Goal: Task Accomplishment & Management: Manage account settings

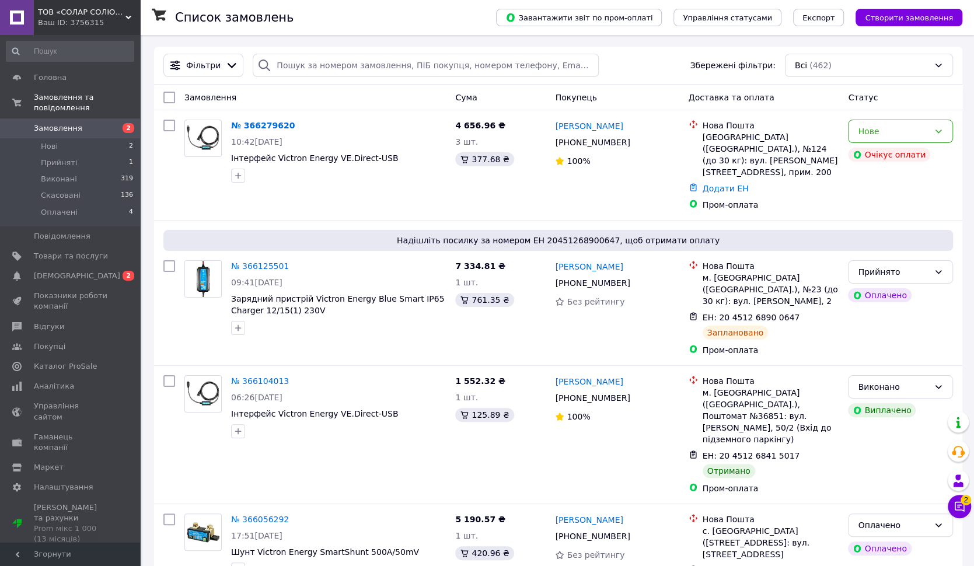
click at [47, 128] on span "Замовлення" at bounding box center [58, 128] width 48 height 11
click at [53, 257] on span "Товари та послуги" at bounding box center [71, 256] width 74 height 11
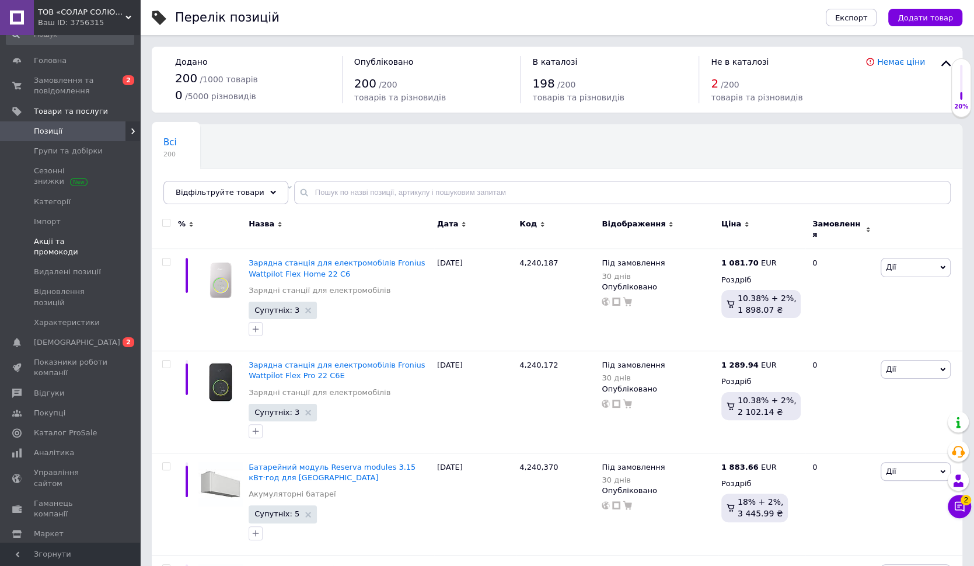
scroll to position [21, 0]
click at [34, 384] on span "Відгуки" at bounding box center [49, 389] width 30 height 11
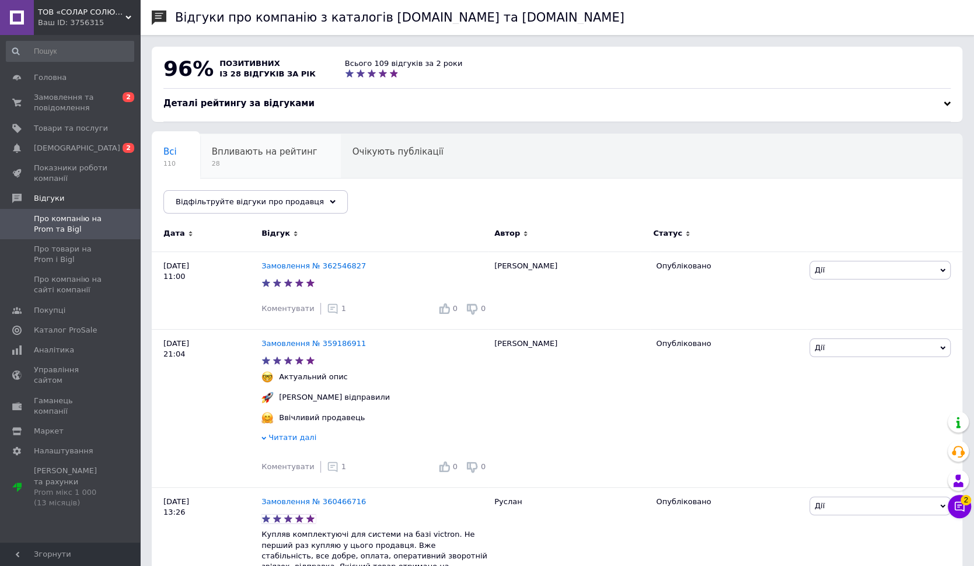
click at [250, 149] on span "Впливають на рейтинг" at bounding box center [265, 151] width 106 height 11
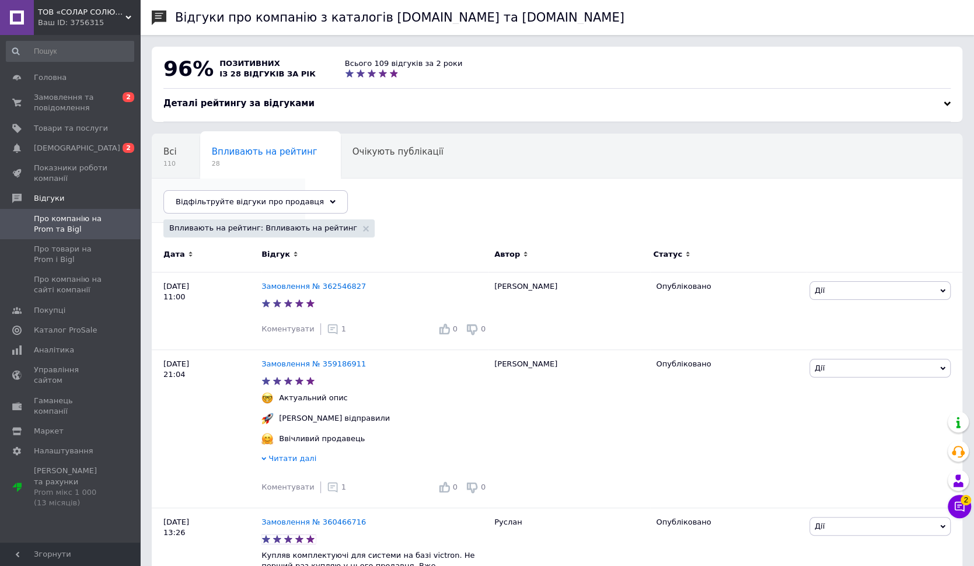
click at [282, 191] on span "Опубліковані без комен..." at bounding box center [222, 196] width 118 height 11
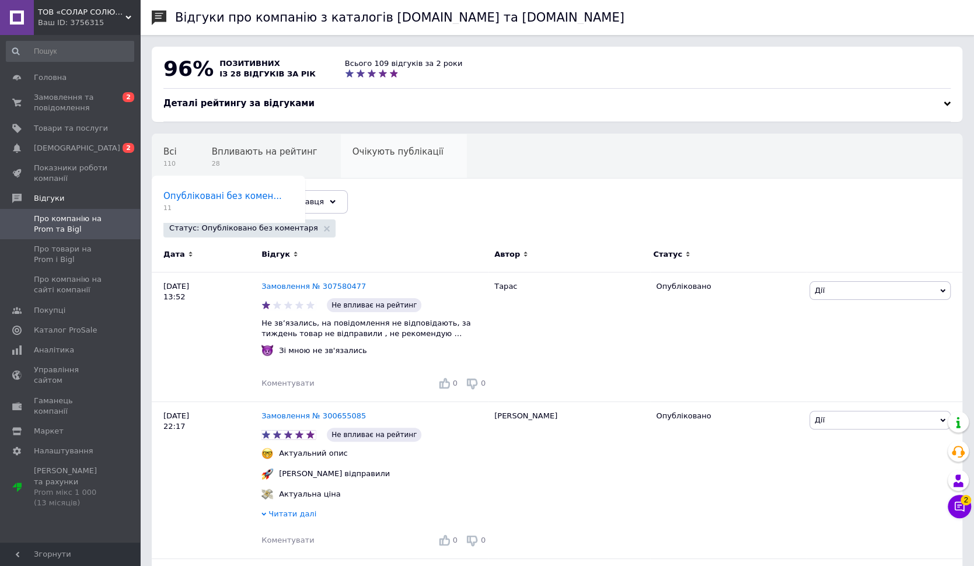
click at [407, 153] on span "Очікують публікації" at bounding box center [397, 151] width 91 height 11
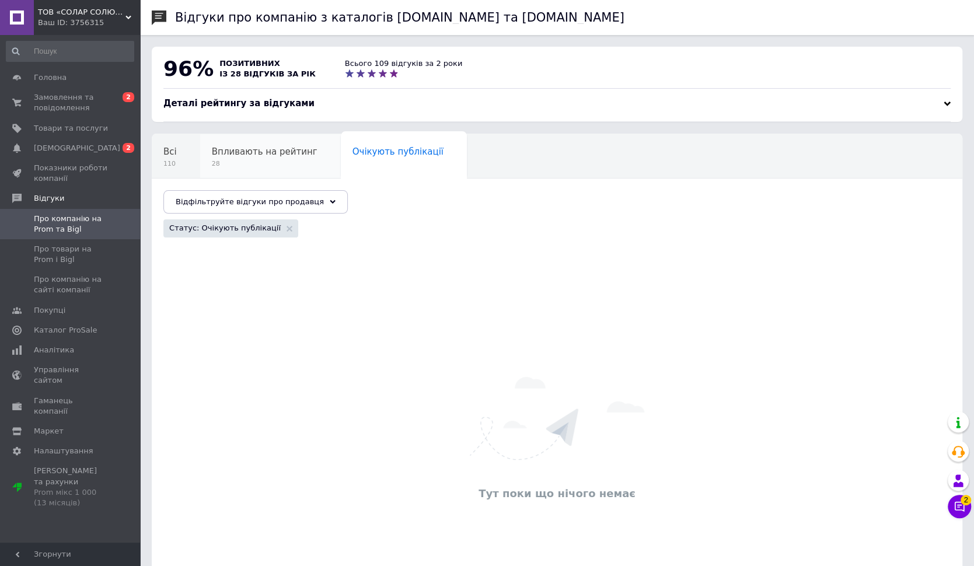
click at [290, 146] on span "Впливають на рейтинг" at bounding box center [265, 151] width 106 height 11
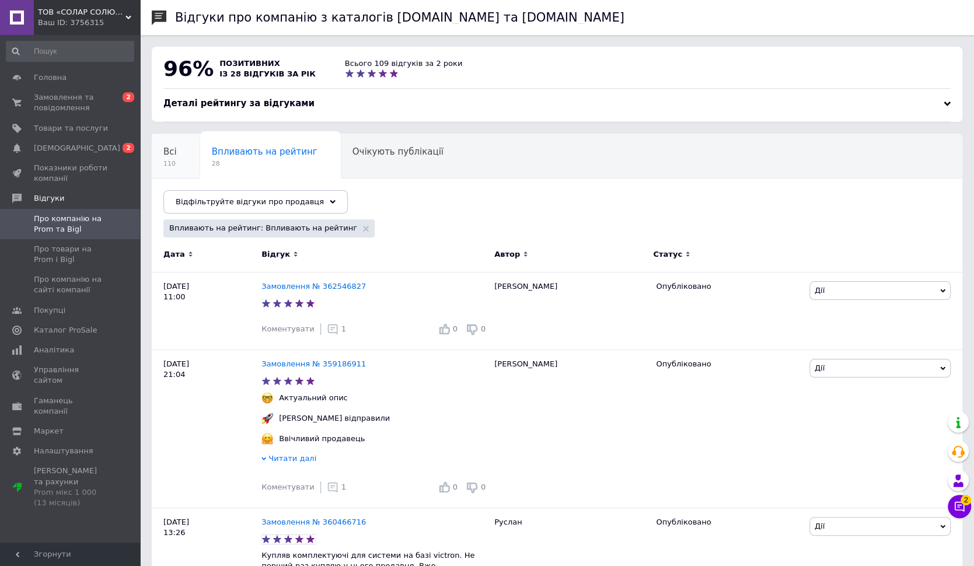
click at [184, 155] on div "Всі 110" at bounding box center [176, 156] width 48 height 44
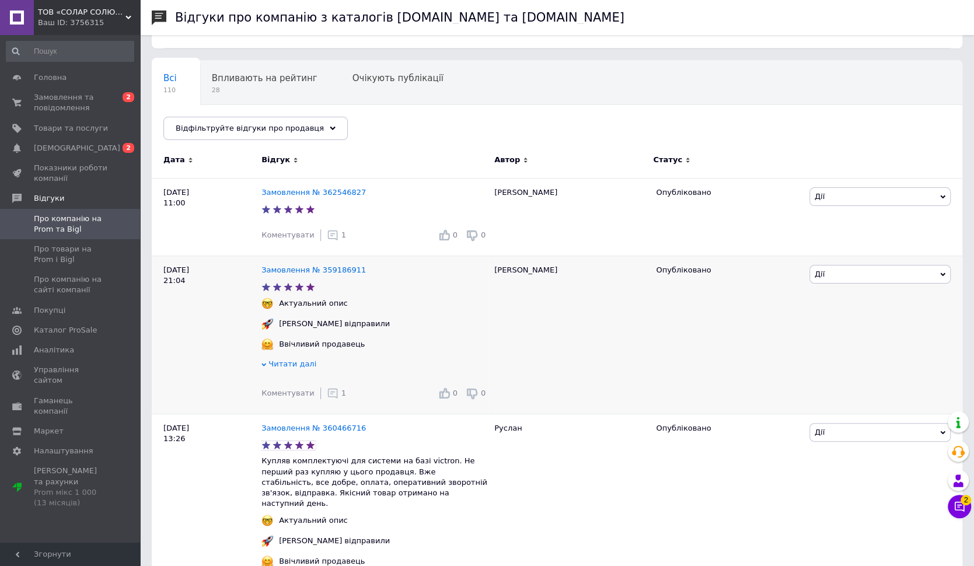
scroll to position [13, 0]
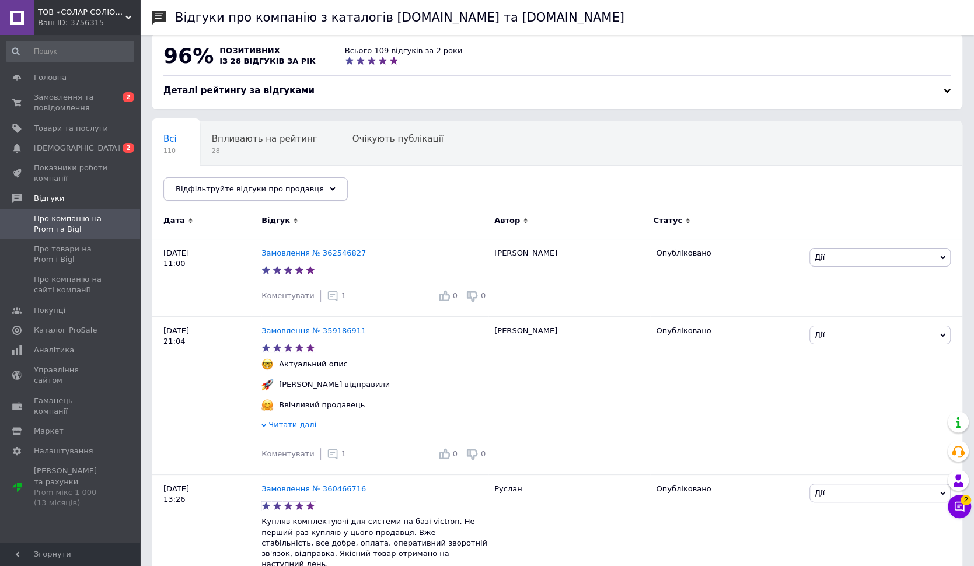
click at [261, 190] on span "Відфільтруйте відгуки про продавця" at bounding box center [250, 188] width 148 height 9
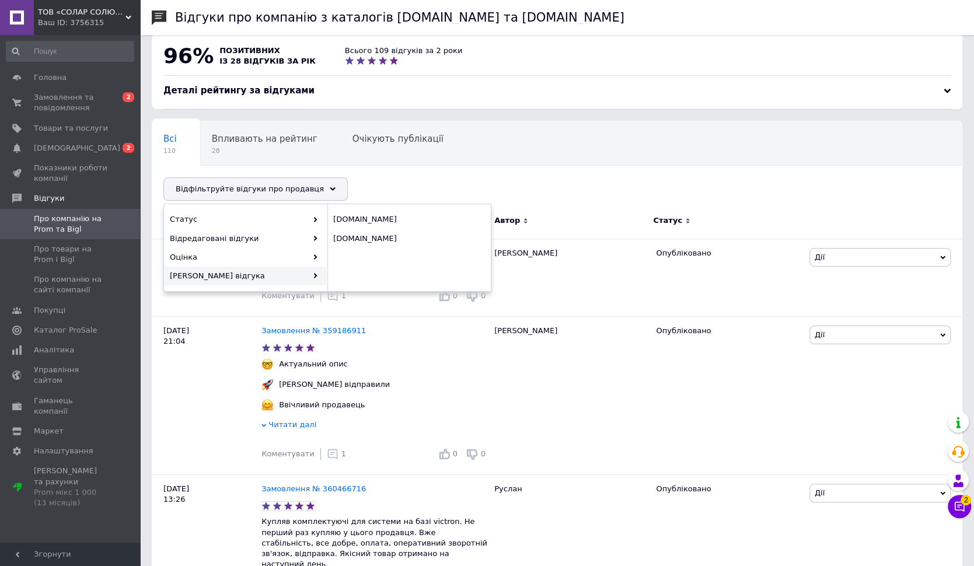
click at [419, 169] on div "Всі 110 Впливають на рейтинг 28 Очікують публікації 0 Опубліковані без комен...…" at bounding box center [557, 166] width 811 height 96
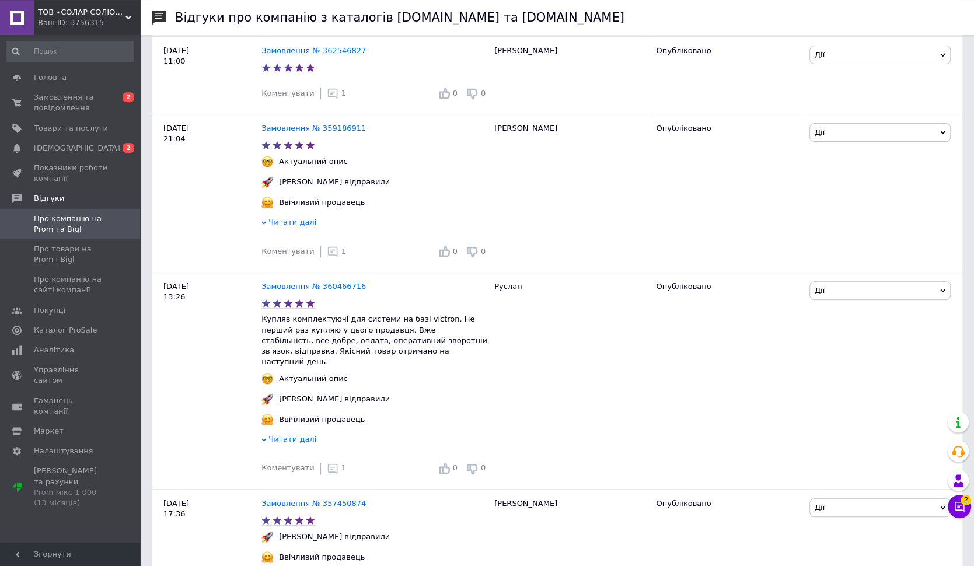
scroll to position [0, 0]
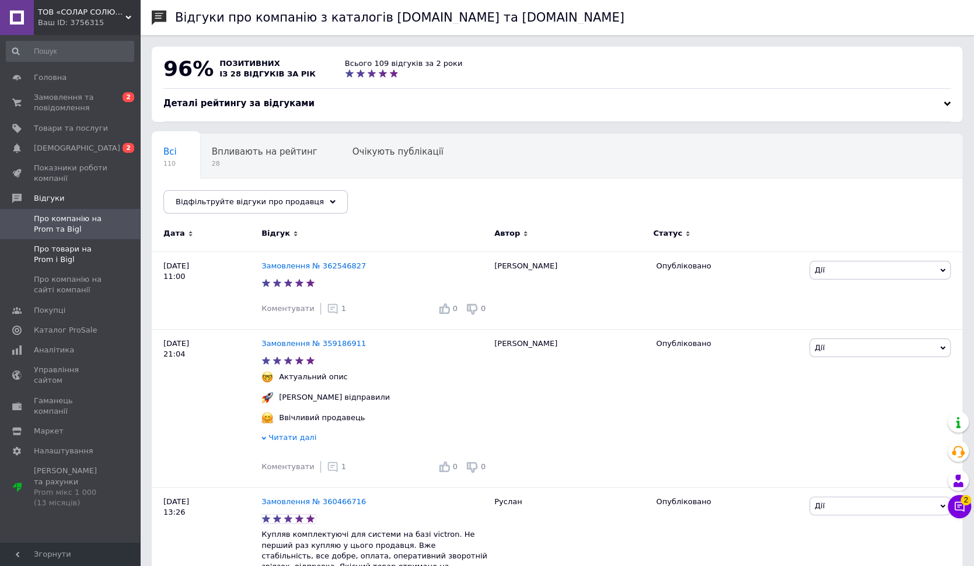
click at [62, 254] on span "Про товари на Prom і Bigl" at bounding box center [71, 254] width 74 height 21
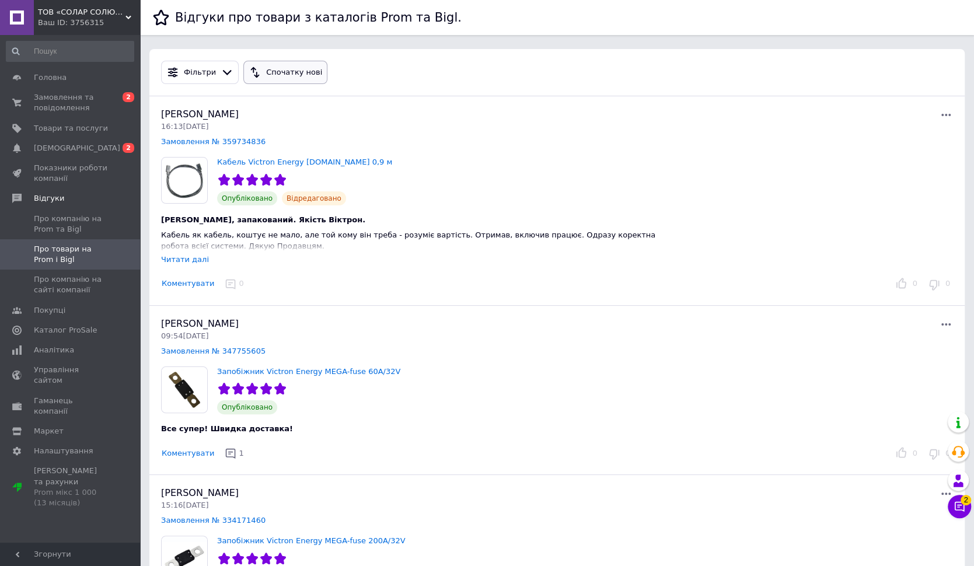
click at [278, 76] on div "Спочатку нові" at bounding box center [294, 73] width 61 height 12
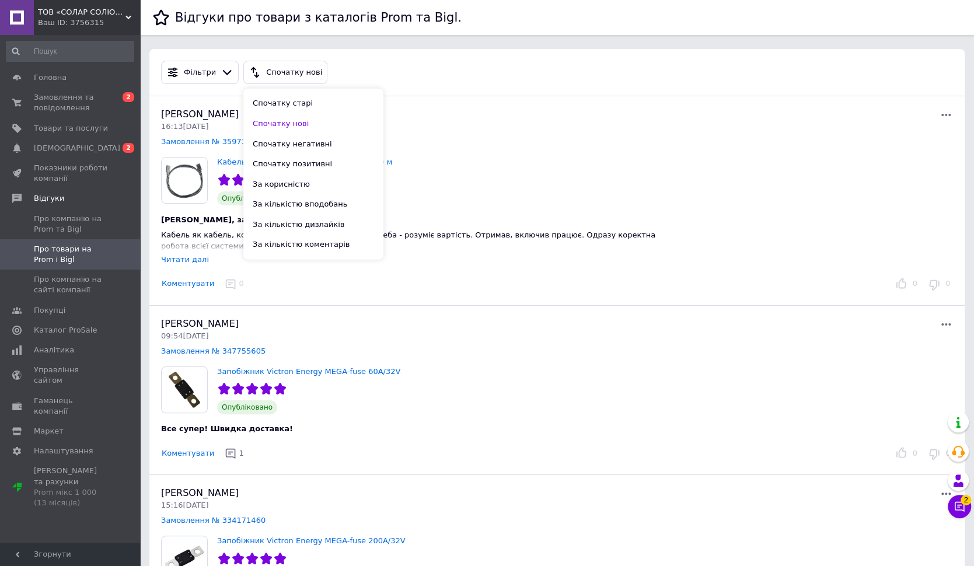
click at [257, 123] on span "Спочатку нові" at bounding box center [281, 123] width 56 height 9
click at [54, 282] on span "Про компанію на сайті компанії" at bounding box center [71, 284] width 74 height 21
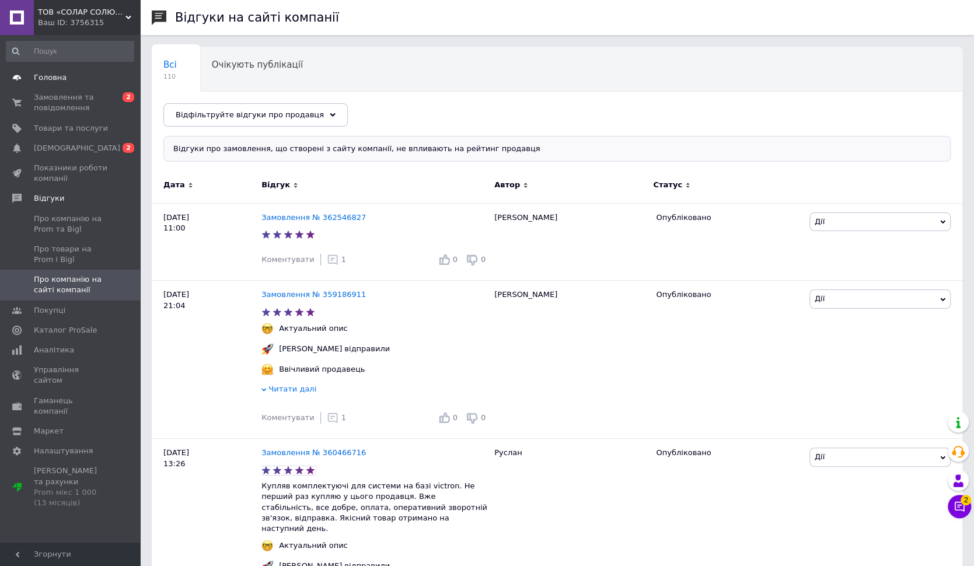
click at [65, 79] on span "Головна" at bounding box center [71, 77] width 74 height 11
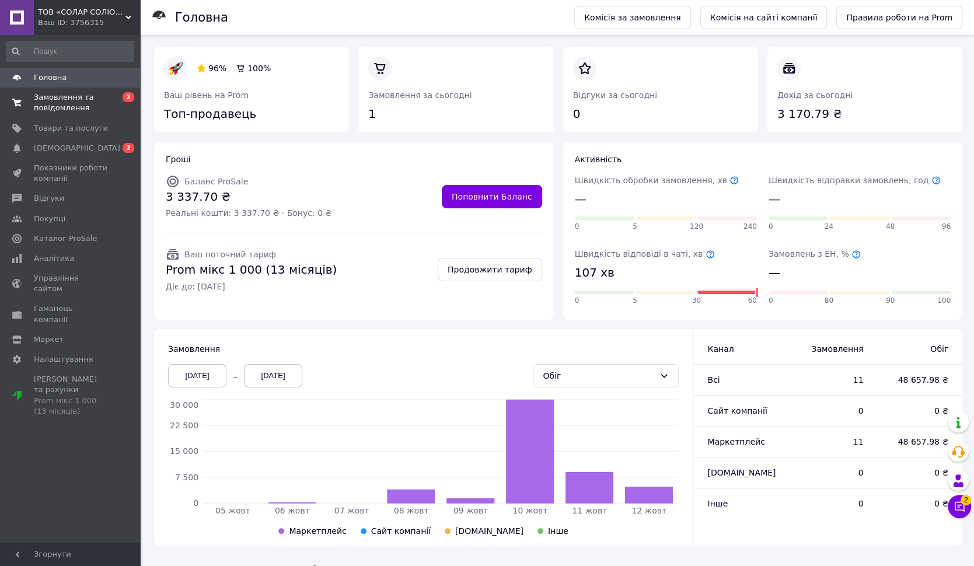
click at [53, 99] on span "Замовлення та повідомлення" at bounding box center [71, 102] width 74 height 21
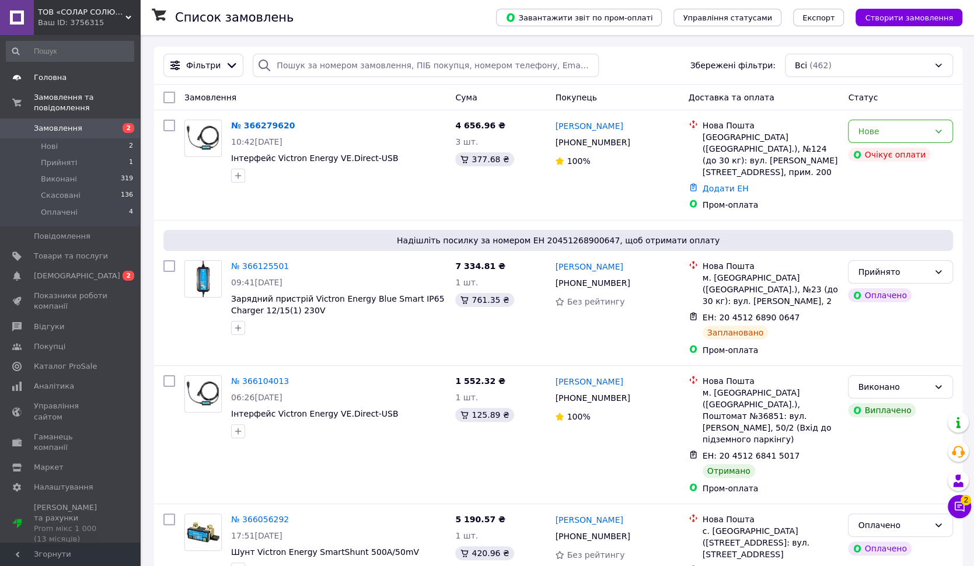
click at [49, 76] on span "Головна" at bounding box center [50, 77] width 33 height 11
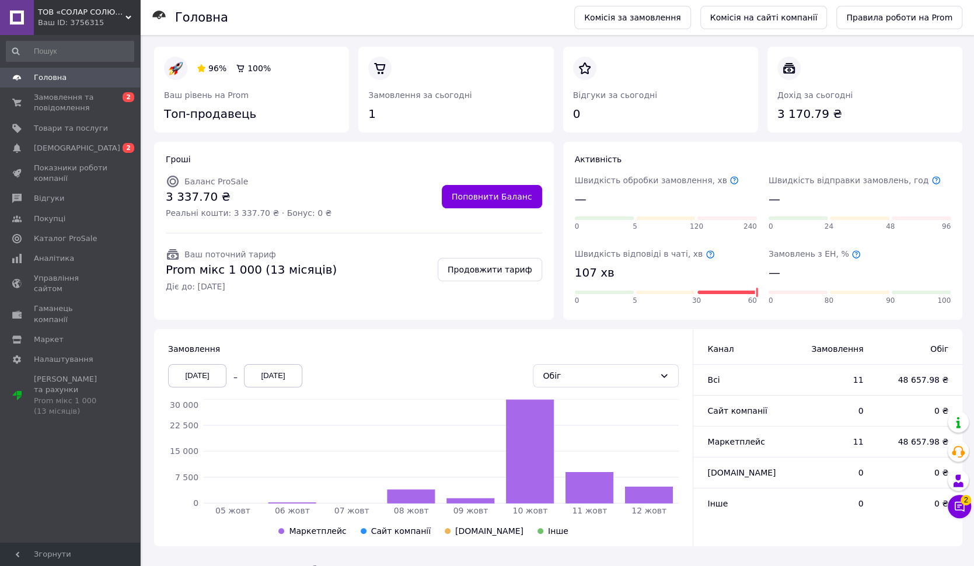
click at [214, 366] on div "[DATE]" at bounding box center [197, 375] width 58 height 23
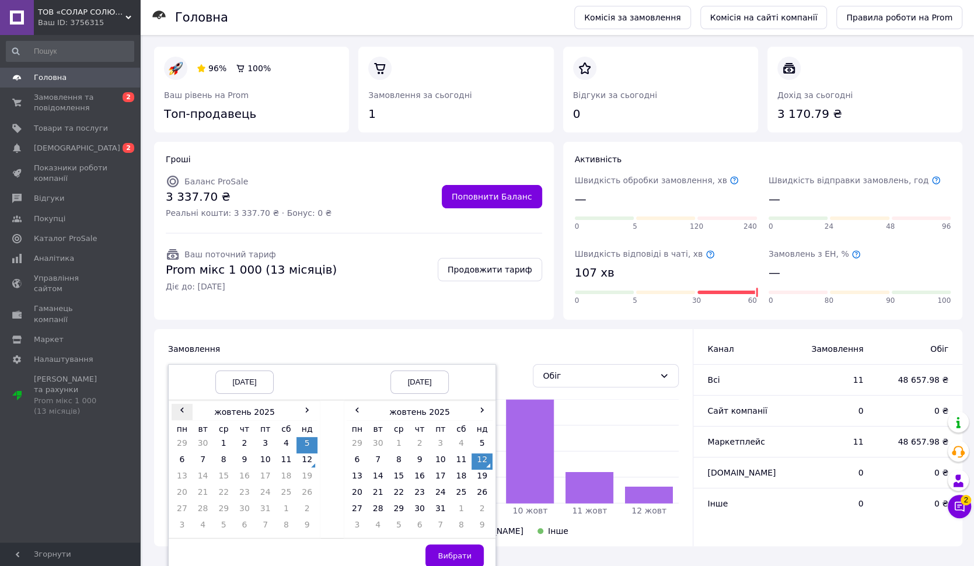
click at [186, 413] on span "‹" at bounding box center [182, 410] width 21 height 12
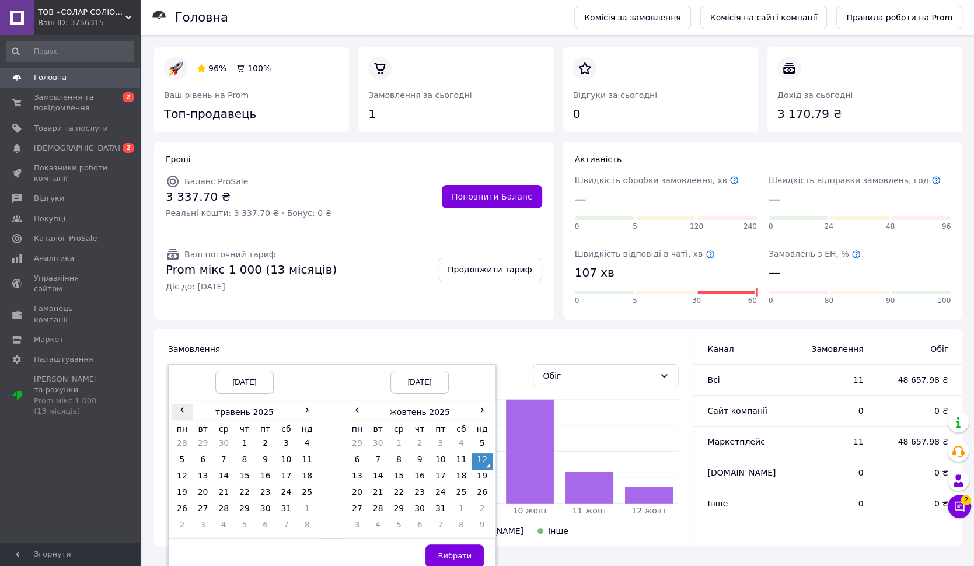
click at [186, 413] on span "‹" at bounding box center [182, 410] width 21 height 12
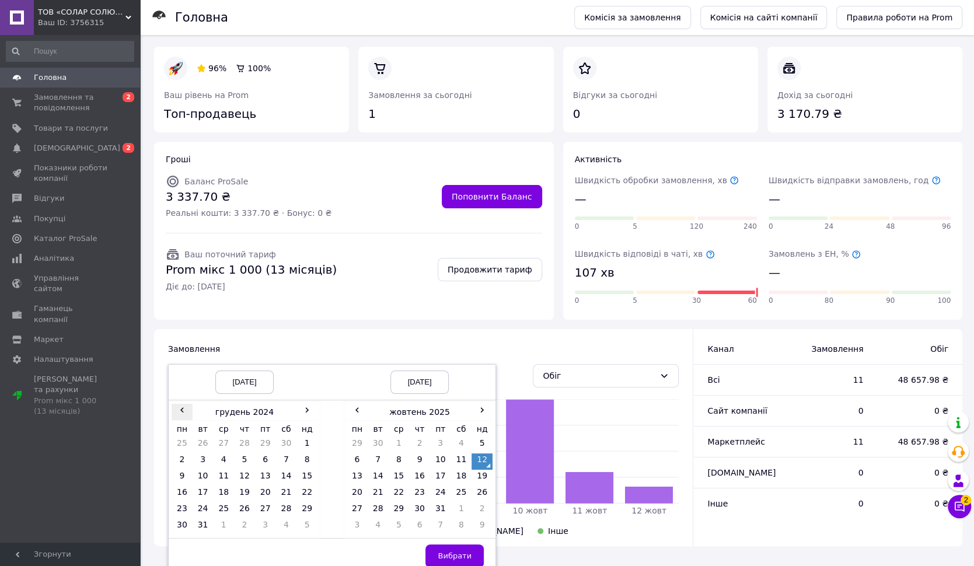
click at [186, 413] on span "‹" at bounding box center [182, 410] width 21 height 12
click at [254, 381] on div "[DATE]" at bounding box center [244, 382] width 58 height 23
click at [187, 410] on span "‹" at bounding box center [182, 410] width 21 height 12
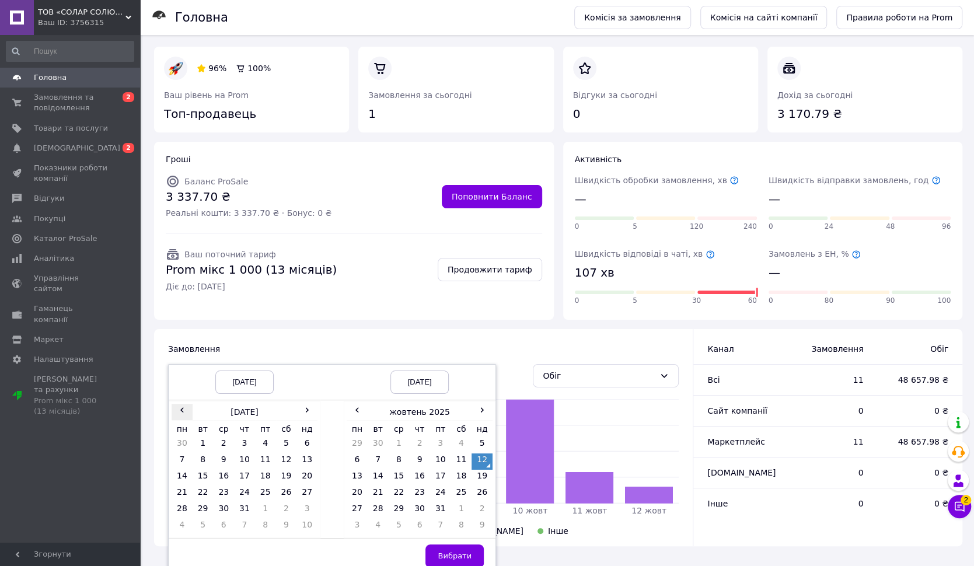
click at [187, 411] on span "‹" at bounding box center [182, 410] width 21 height 12
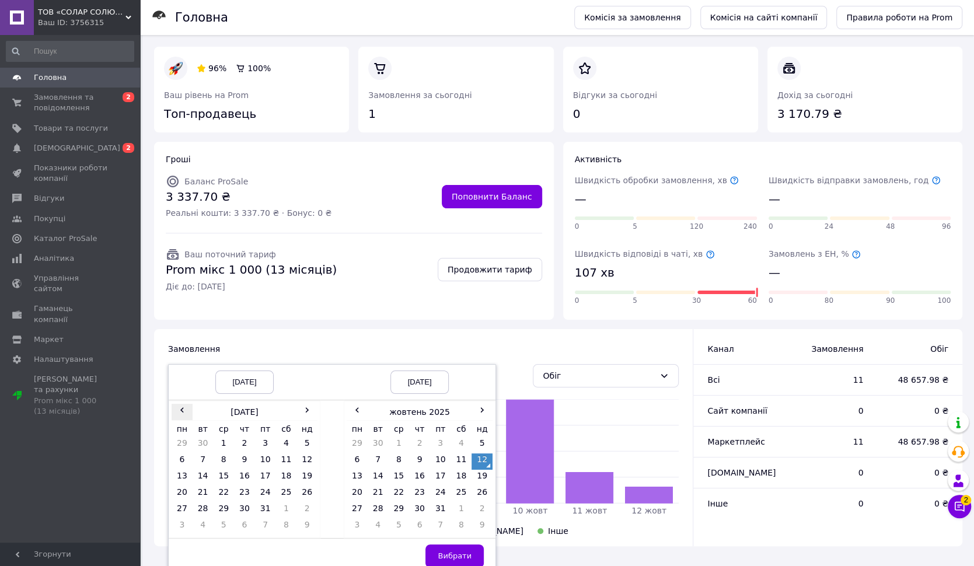
click at [187, 411] on span "‹" at bounding box center [182, 410] width 21 height 12
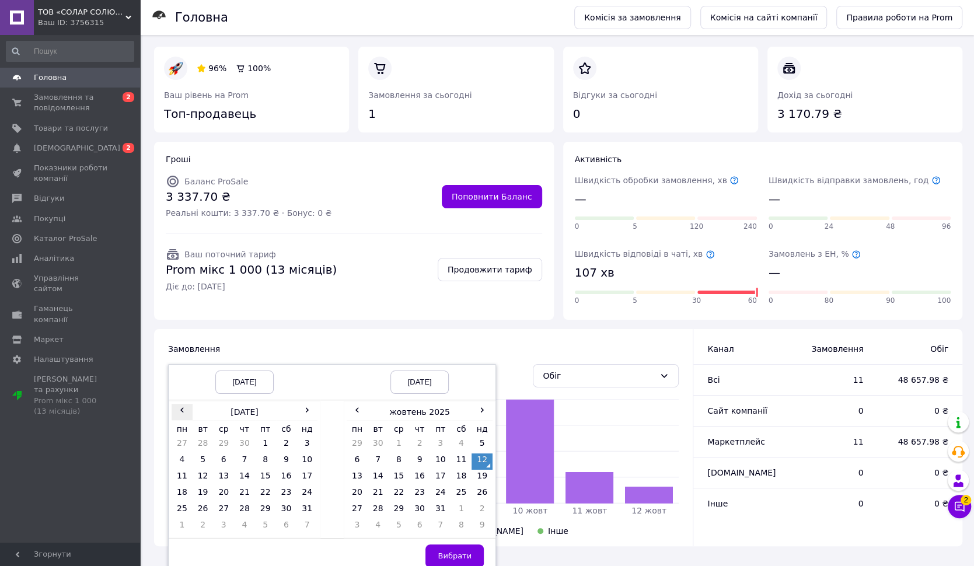
click at [187, 411] on span "‹" at bounding box center [182, 410] width 21 height 12
click at [186, 412] on span "‹" at bounding box center [182, 410] width 21 height 12
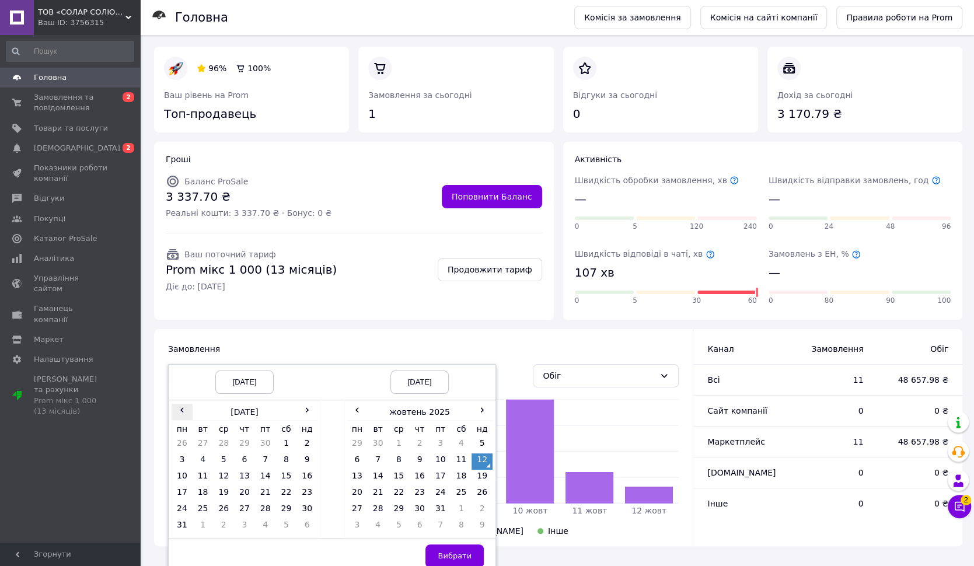
click at [184, 413] on span "‹" at bounding box center [182, 410] width 21 height 12
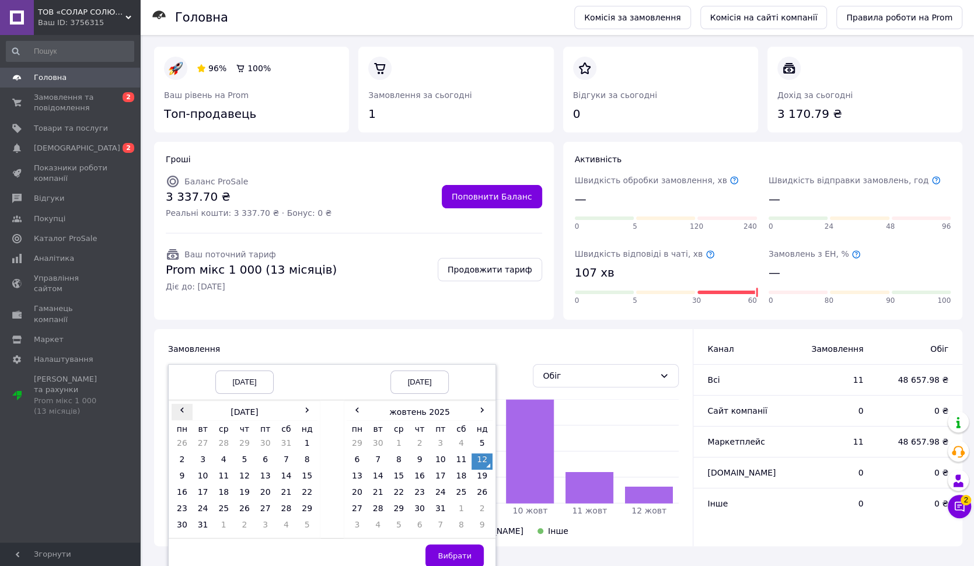
click at [184, 413] on span "‹" at bounding box center [182, 410] width 21 height 12
click at [243, 441] on td "1" at bounding box center [244, 445] width 21 height 16
click at [470, 545] on button "Вибрати" at bounding box center [454, 555] width 58 height 23
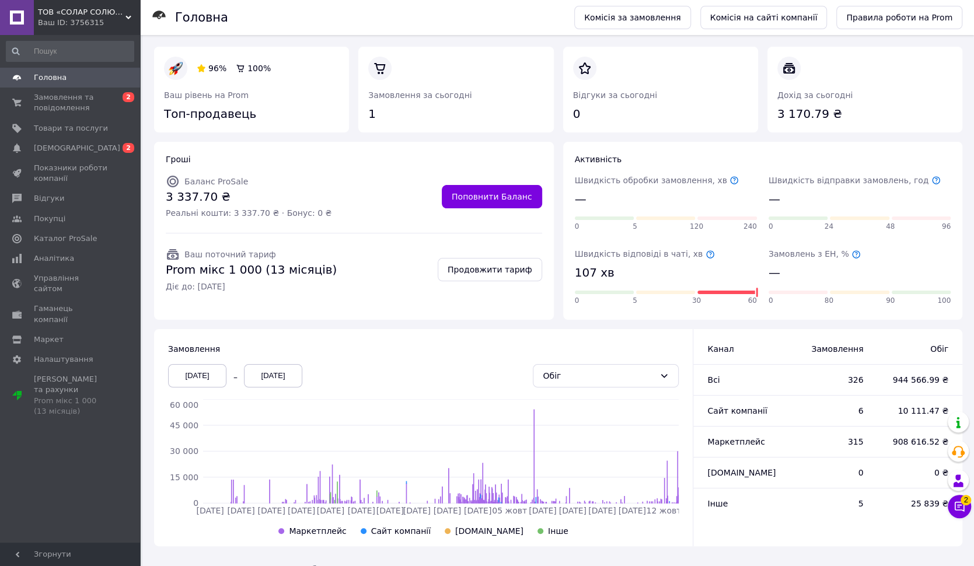
click at [59, 78] on span "Головна" at bounding box center [50, 77] width 33 height 11
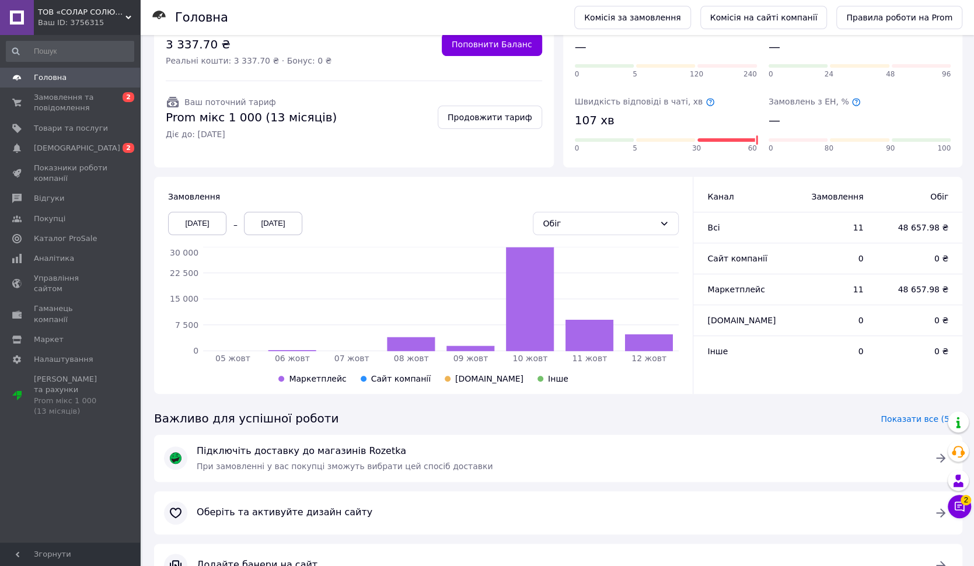
scroll to position [202, 0]
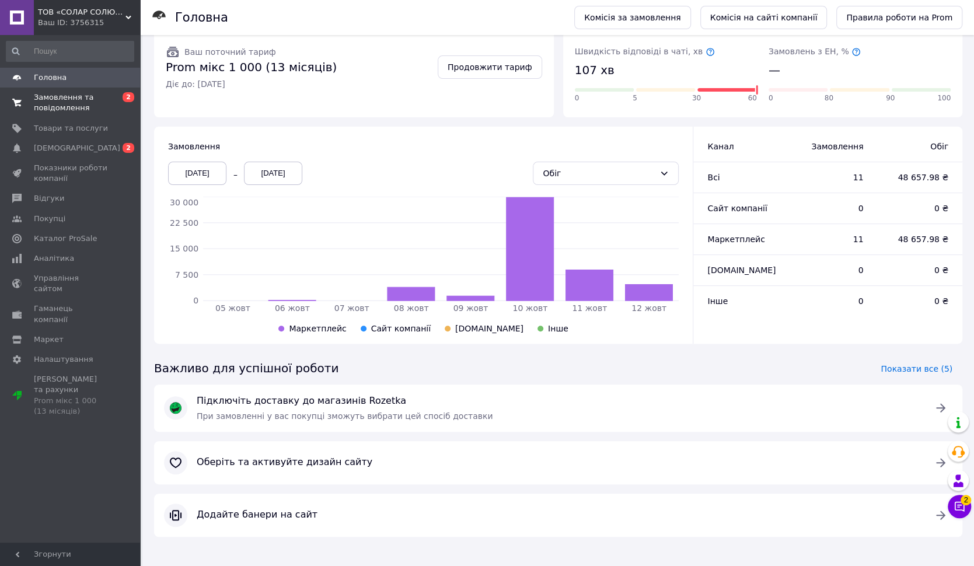
click at [58, 103] on span "Замовлення та повідомлення" at bounding box center [71, 102] width 74 height 21
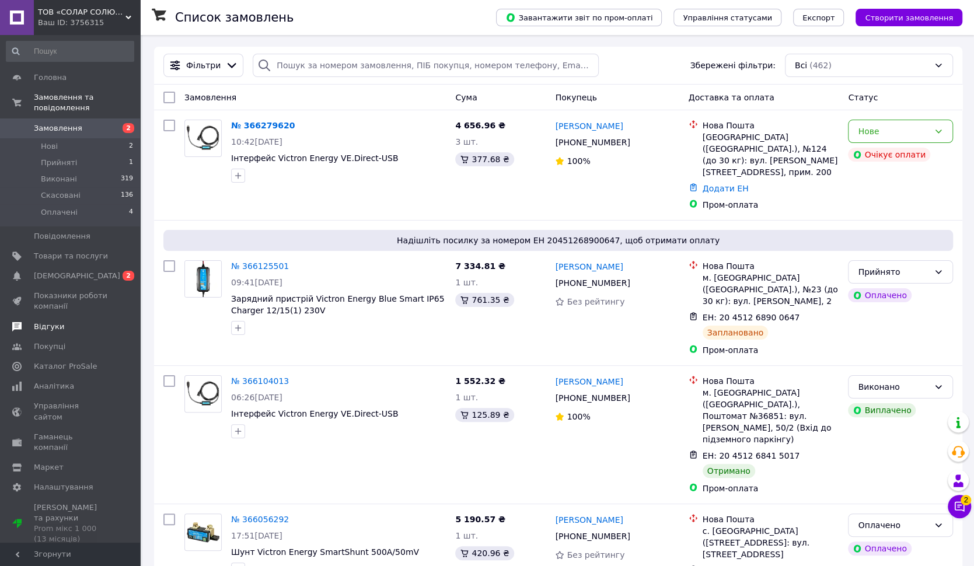
click at [55, 325] on span "Відгуки" at bounding box center [49, 327] width 30 height 11
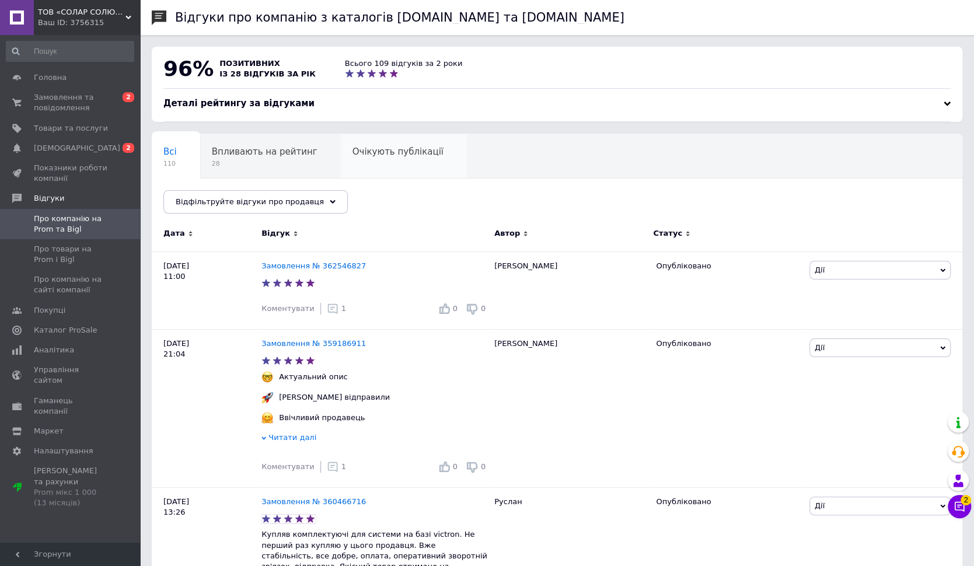
click at [365, 145] on div "Очікують публікації 0" at bounding box center [404, 156] width 126 height 44
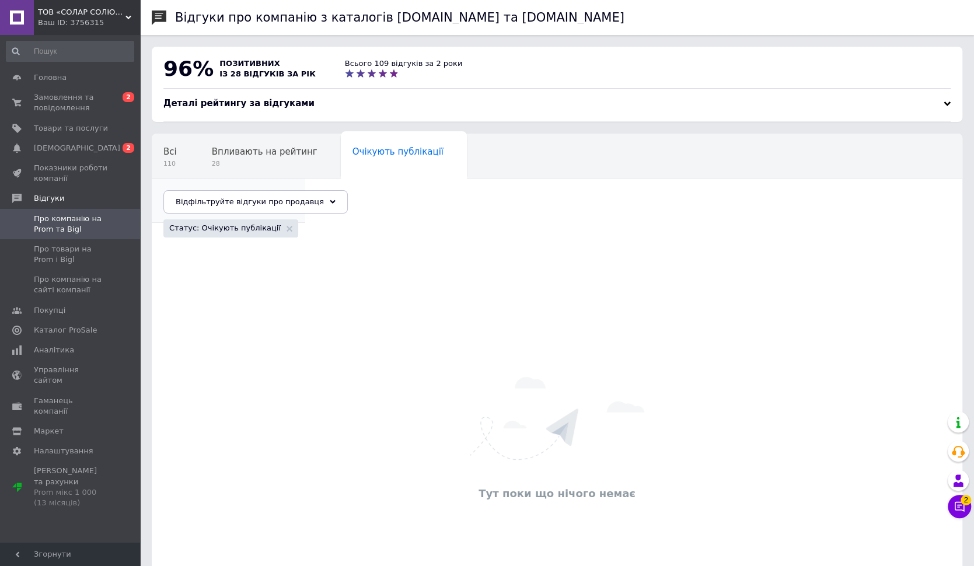
click at [282, 191] on span "Опубліковані без комен..." at bounding box center [222, 196] width 118 height 11
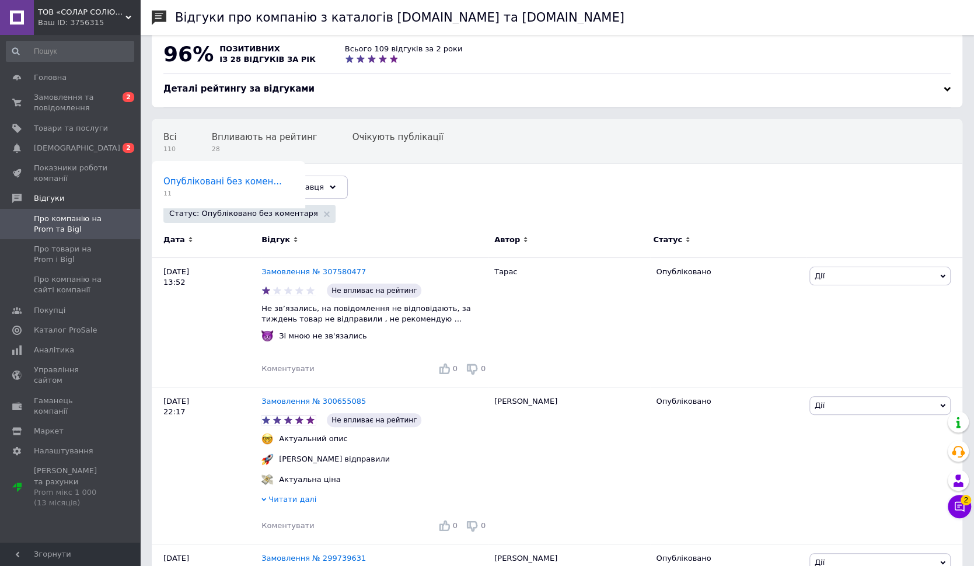
scroll to position [15, 0]
click at [275, 267] on link "Замовлення № 307580477" at bounding box center [313, 271] width 104 height 9
